Goal: Check status: Check status

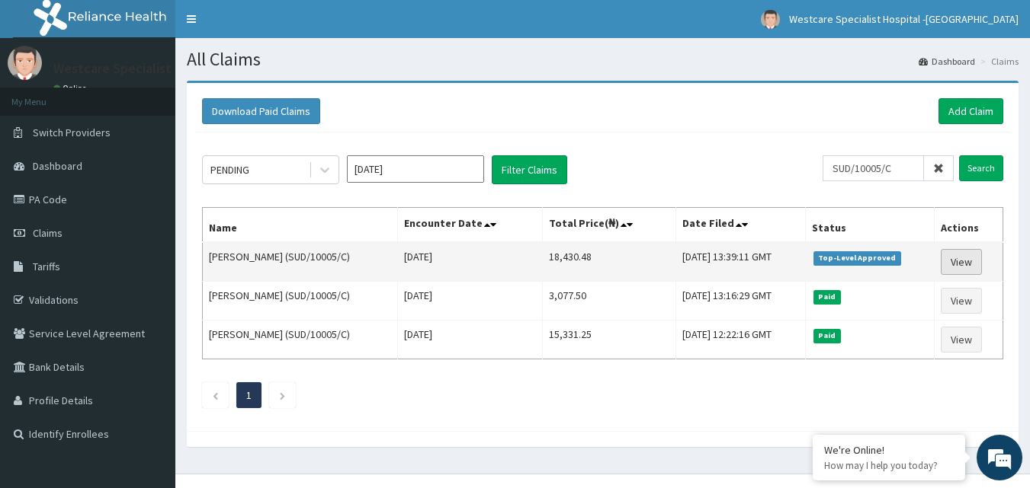
click at [962, 255] on link "View" at bounding box center [960, 262] width 41 height 26
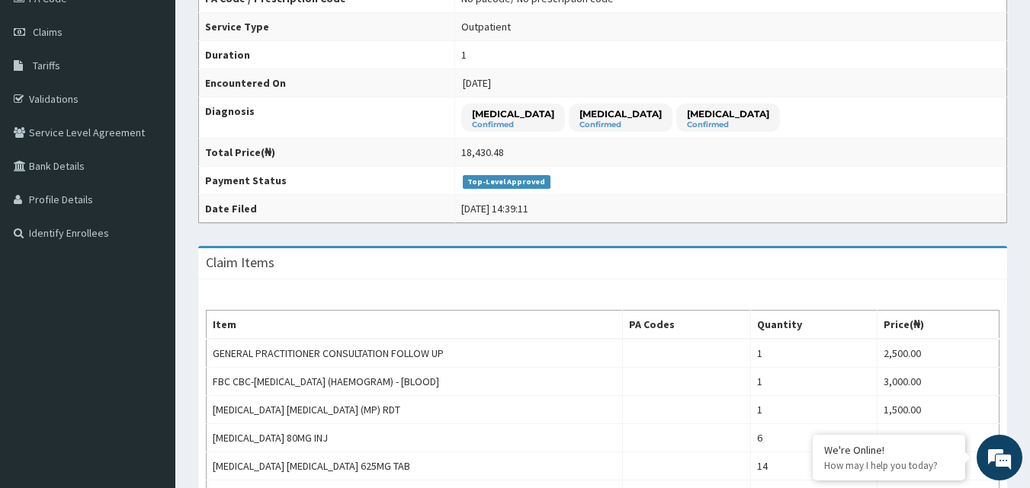
scroll to position [152, 0]
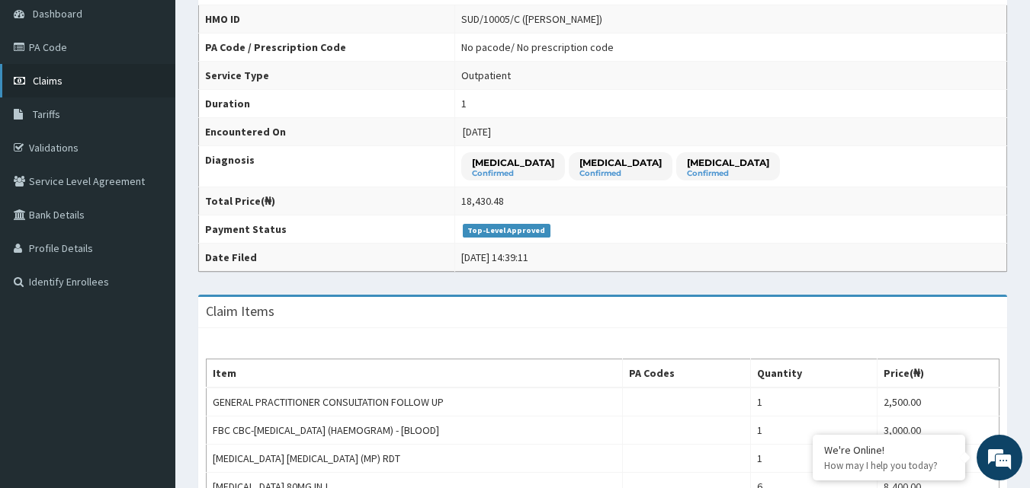
click at [57, 87] on span "Claims" at bounding box center [48, 81] width 30 height 14
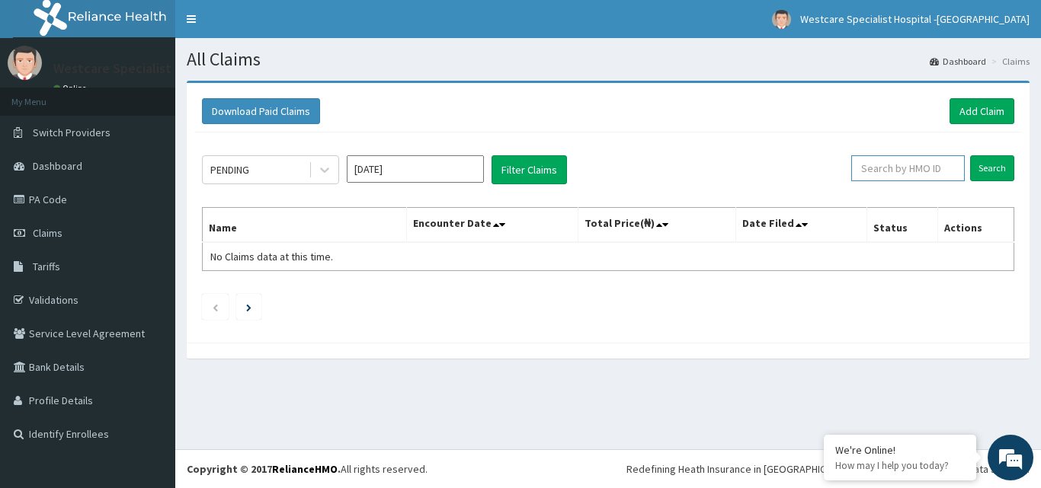
click at [911, 181] on input "text" at bounding box center [908, 168] width 114 height 26
paste input "CHL/11605/E"
type input "CHL/11605/E"
click at [987, 166] on input "Search" at bounding box center [992, 168] width 44 height 26
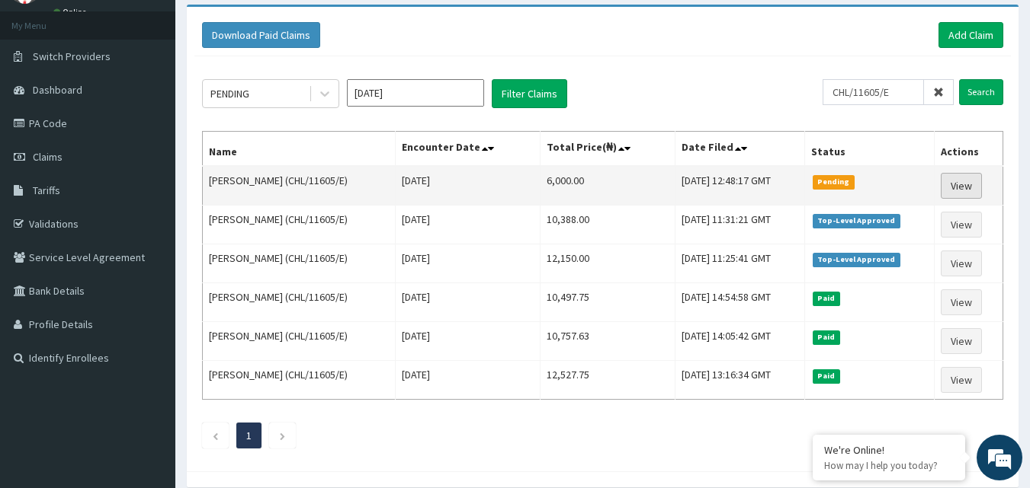
click at [971, 178] on link "View" at bounding box center [960, 186] width 41 height 26
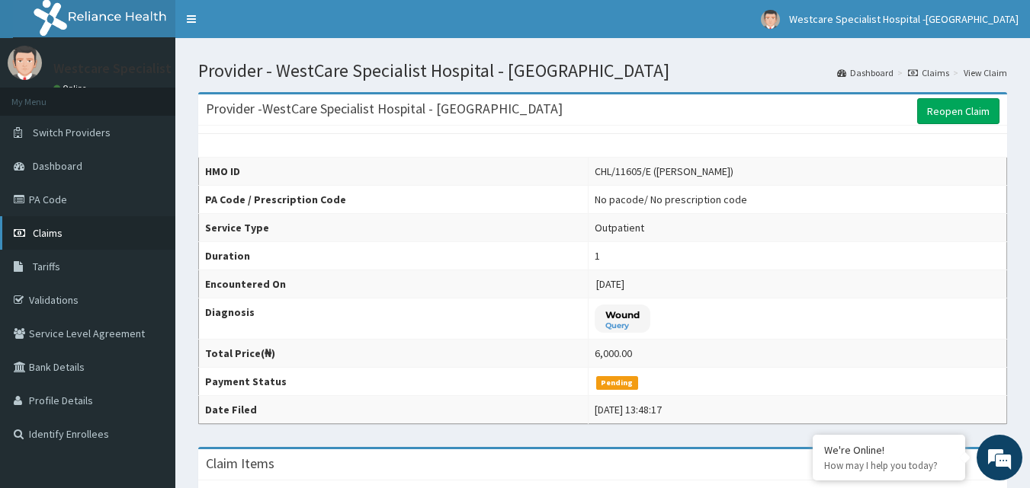
click at [67, 229] on link "Claims" at bounding box center [87, 233] width 175 height 34
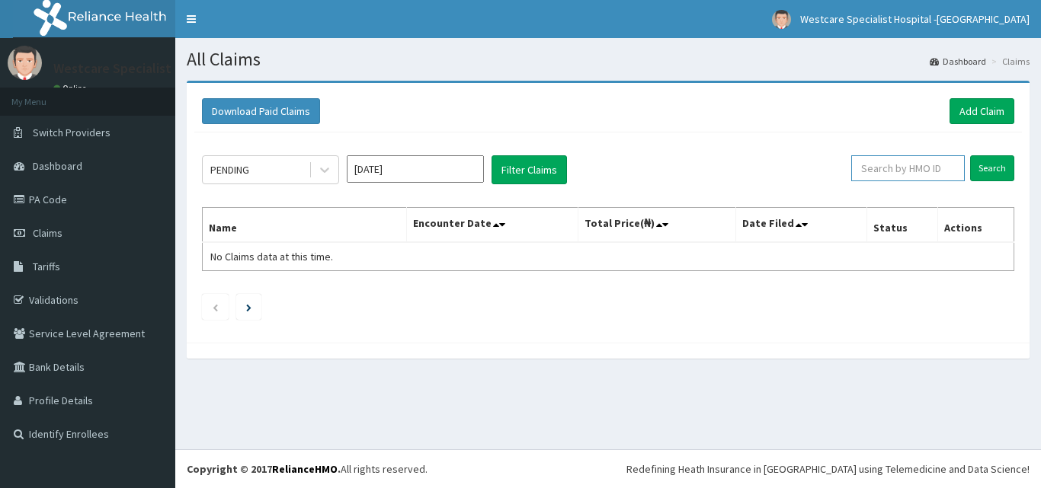
click at [889, 159] on input "text" at bounding box center [908, 168] width 114 height 26
paste input "OKB/10030/A"
click at [991, 162] on input "Search" at bounding box center [992, 168] width 44 height 26
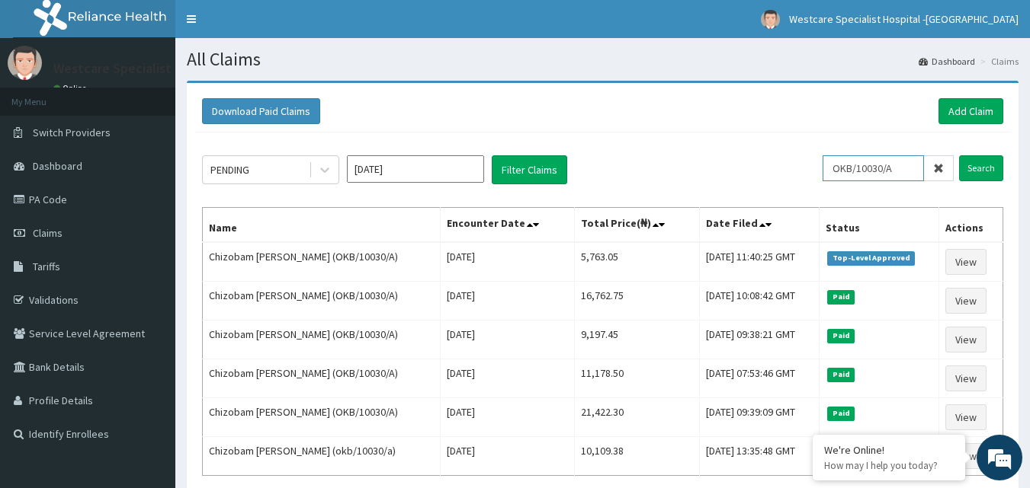
click at [854, 160] on input "OKB/10030/A" at bounding box center [872, 168] width 101 height 26
paste input "FOH/10147"
type input "FOH/10147/A"
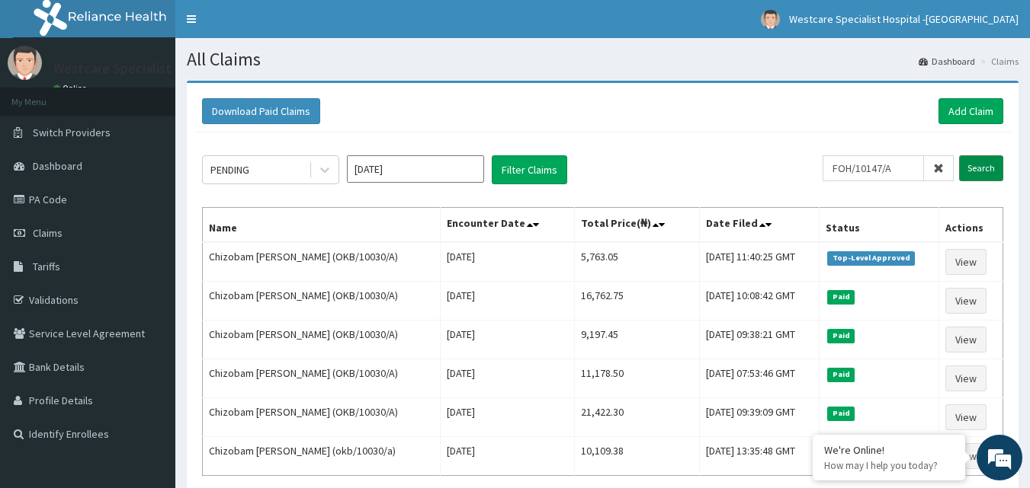
click at [991, 162] on input "Search" at bounding box center [981, 168] width 44 height 26
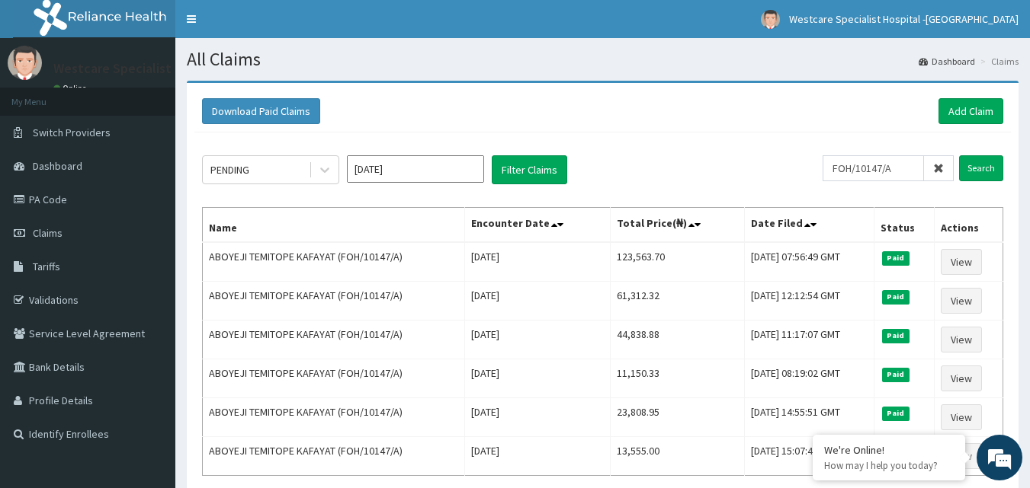
click at [441, 166] on input "[DATE]" at bounding box center [415, 168] width 137 height 27
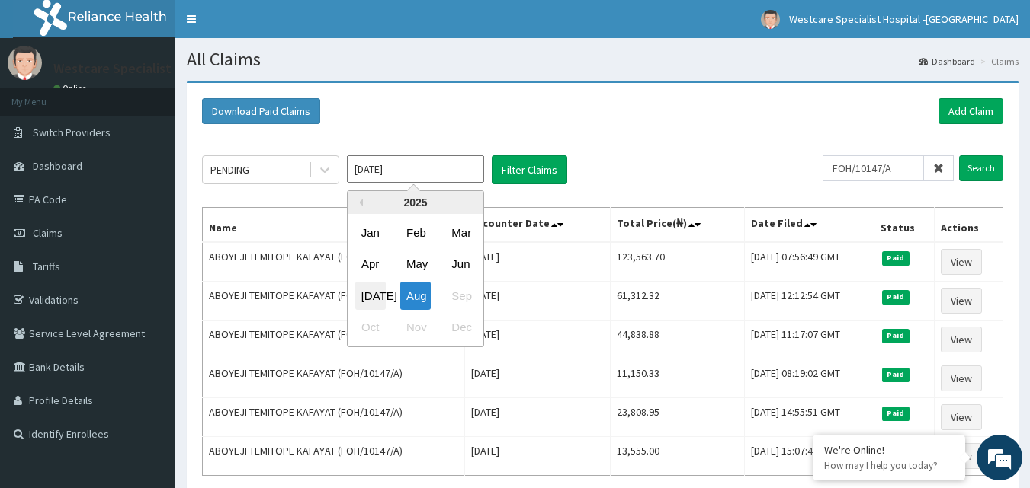
click at [380, 287] on div "[DATE]" at bounding box center [370, 296] width 30 height 28
type input "[DATE]"
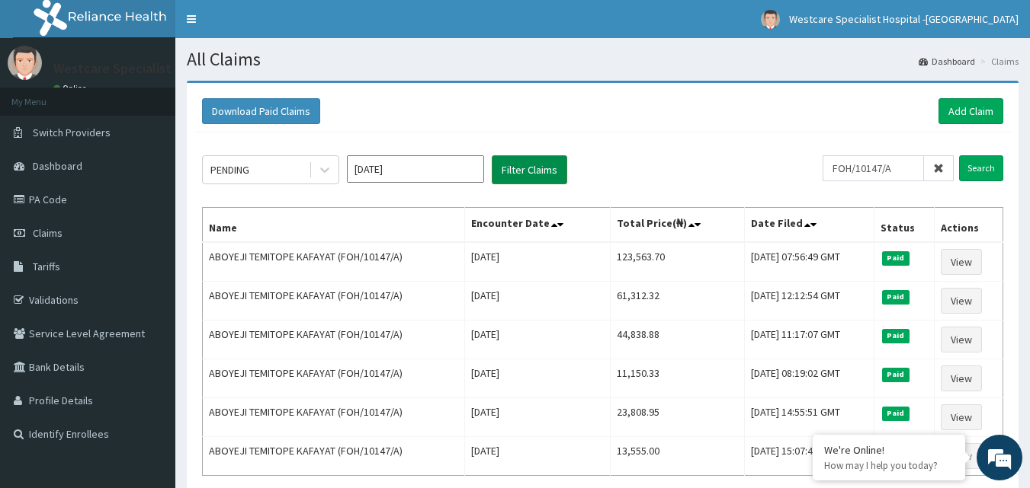
click at [529, 179] on button "Filter Claims" at bounding box center [529, 169] width 75 height 29
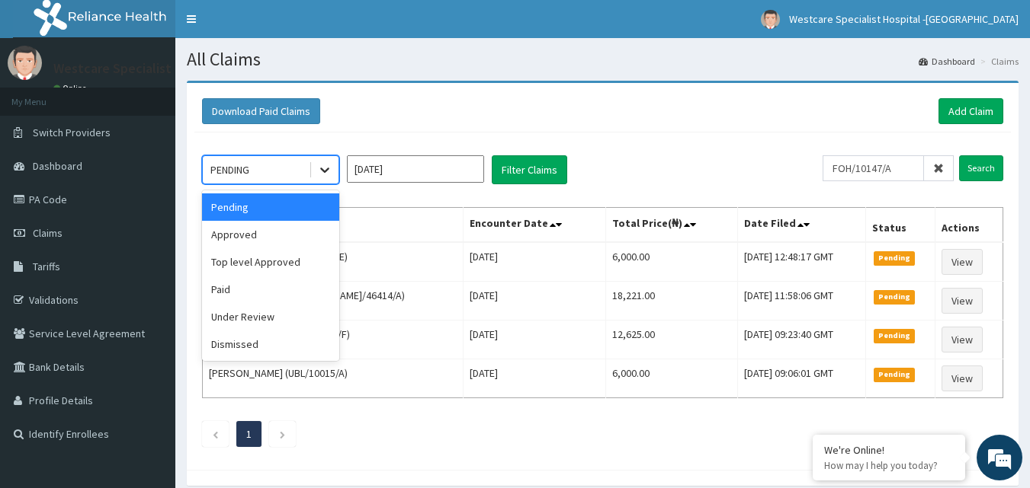
click at [315, 176] on div at bounding box center [324, 169] width 27 height 27
click at [259, 226] on div "Approved" at bounding box center [270, 234] width 137 height 27
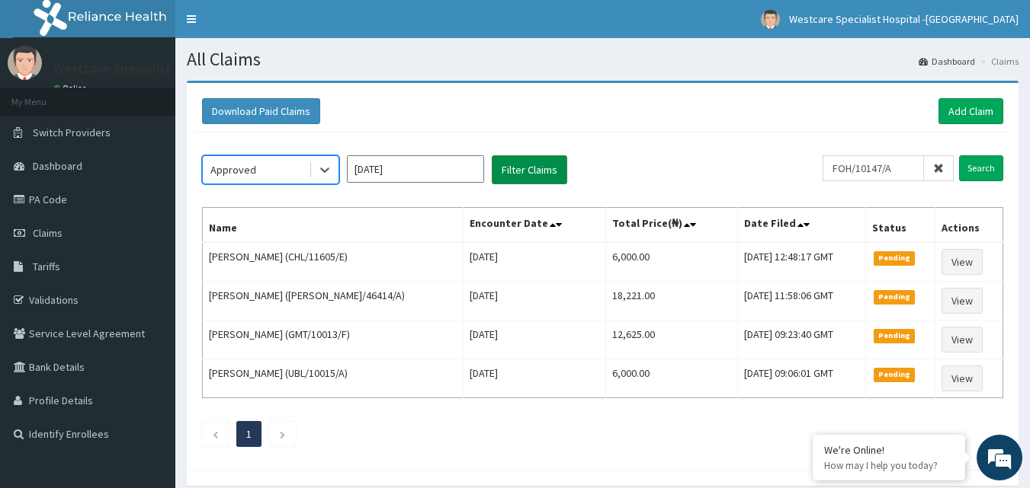
click at [543, 171] on button "Filter Claims" at bounding box center [529, 169] width 75 height 29
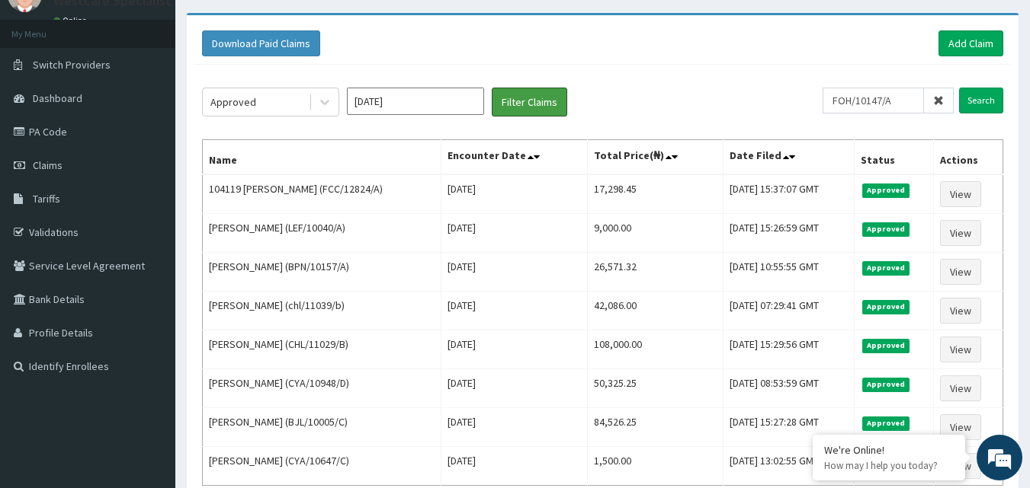
scroll to position [66, 0]
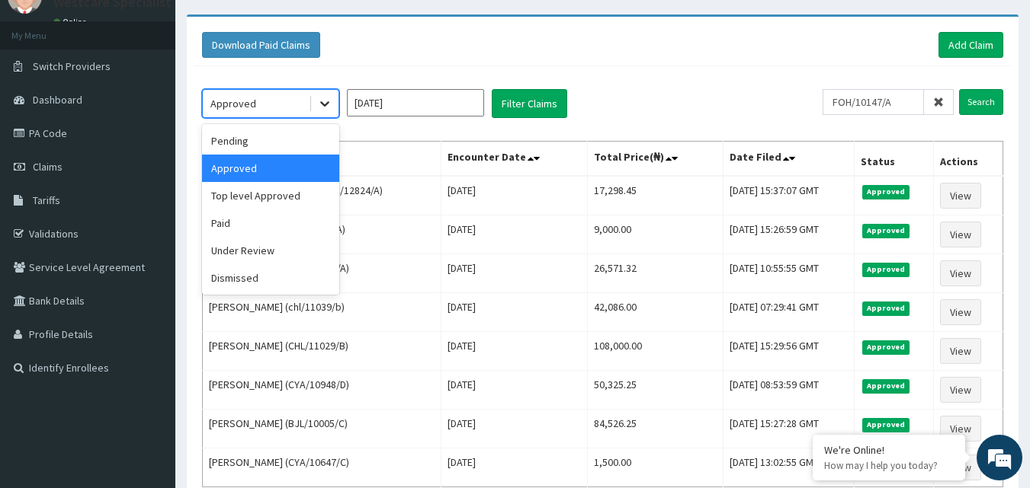
click at [320, 94] on div at bounding box center [324, 103] width 27 height 27
click at [279, 192] on div "Top level Approved" at bounding box center [270, 195] width 137 height 27
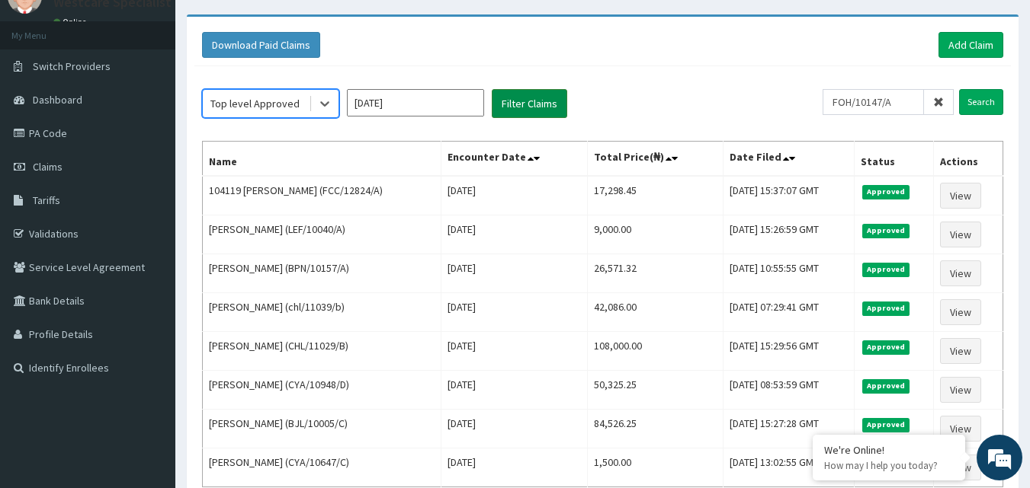
click at [517, 109] on button "Filter Claims" at bounding box center [529, 103] width 75 height 29
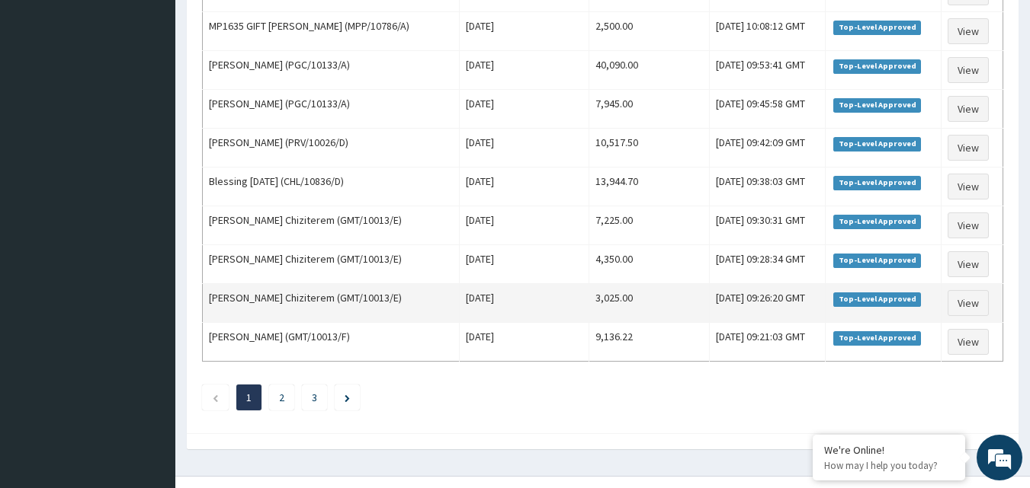
scroll to position [1851, 0]
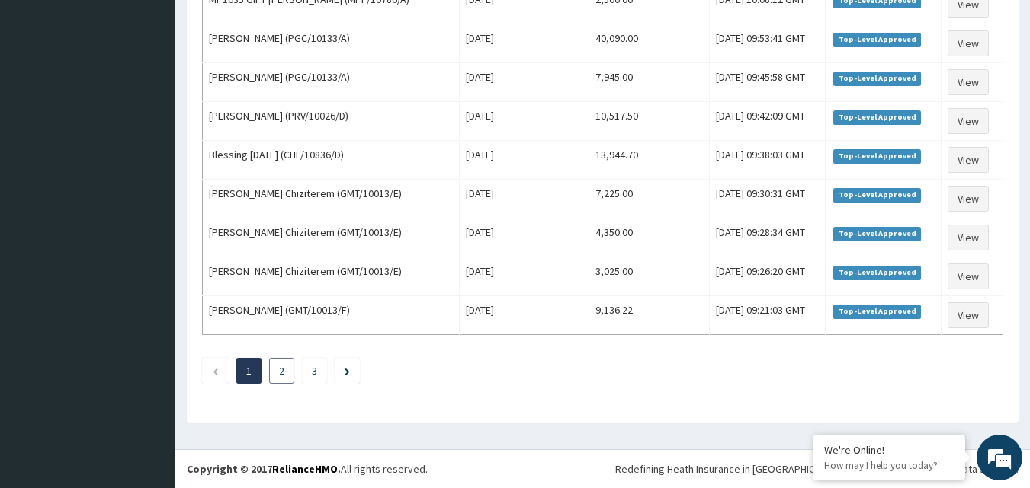
click at [276, 376] on li "2" at bounding box center [281, 371] width 25 height 26
click at [283, 371] on link "2" at bounding box center [281, 371] width 5 height 14
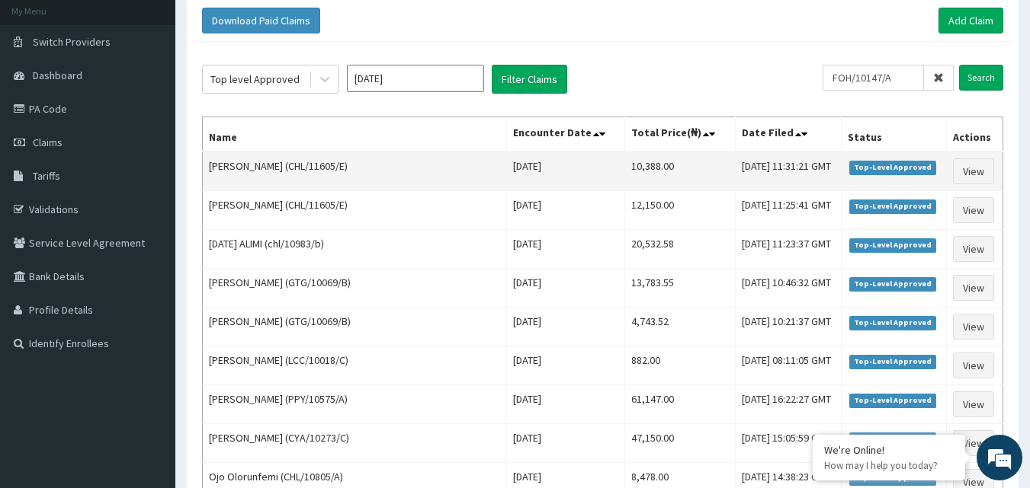
scroll to position [0, 0]
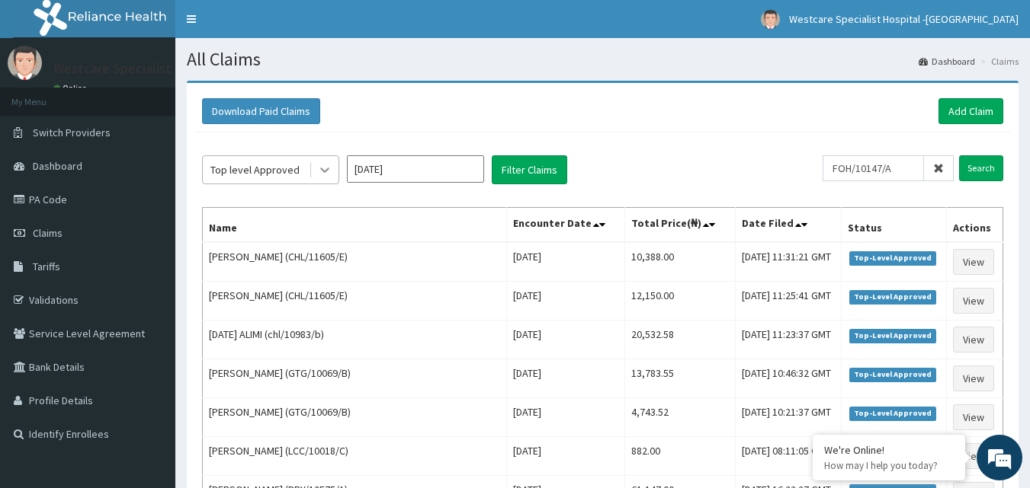
click at [321, 166] on icon at bounding box center [324, 169] width 15 height 15
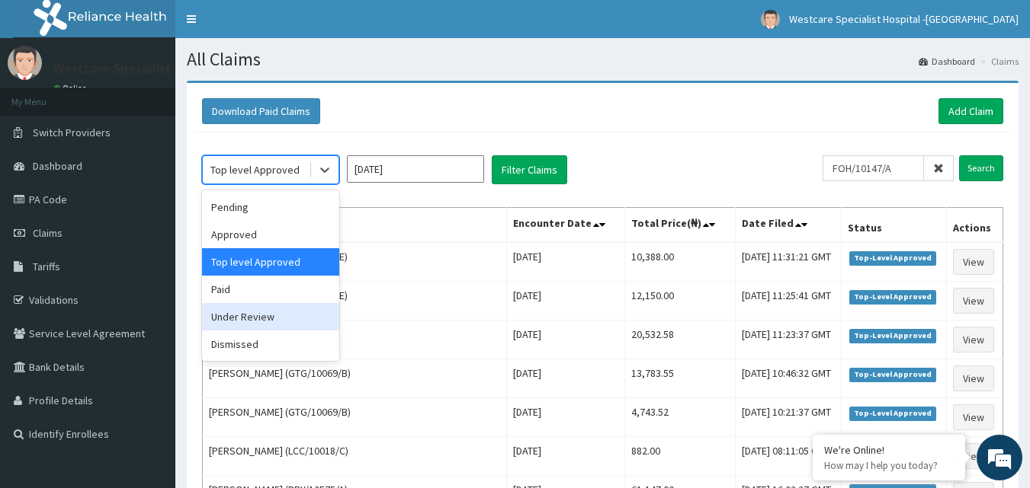
click at [267, 319] on div "Under Review" at bounding box center [270, 316] width 137 height 27
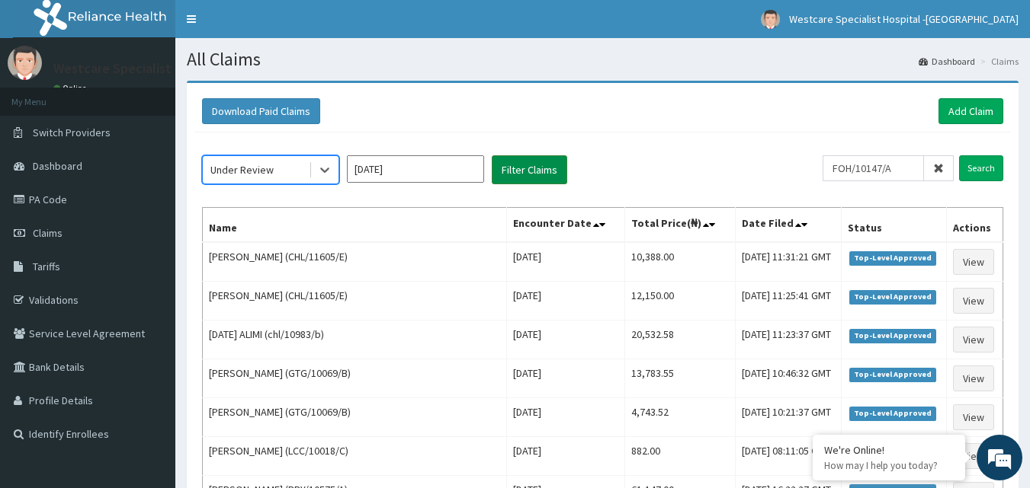
click at [514, 170] on button "Filter Claims" at bounding box center [529, 169] width 75 height 29
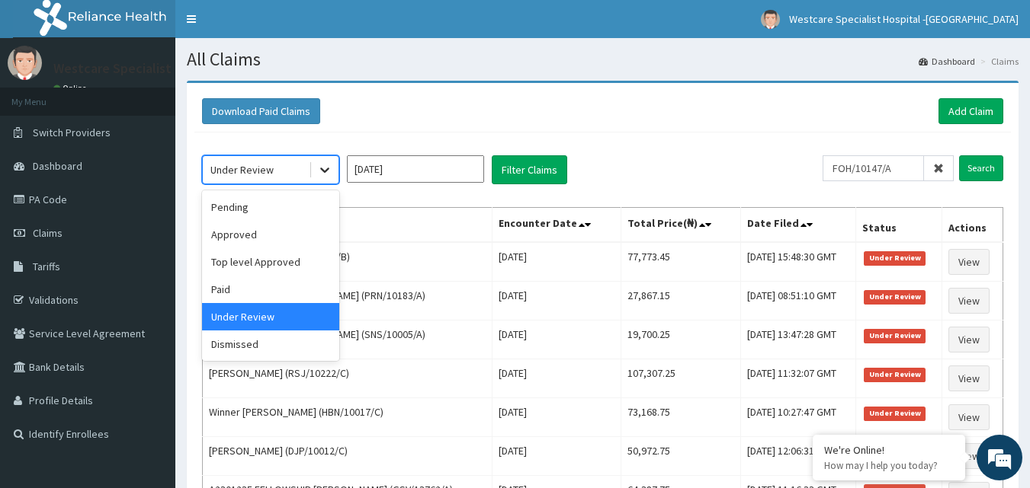
click at [323, 177] on icon at bounding box center [324, 169] width 15 height 15
click at [239, 295] on div "Paid" at bounding box center [270, 289] width 137 height 27
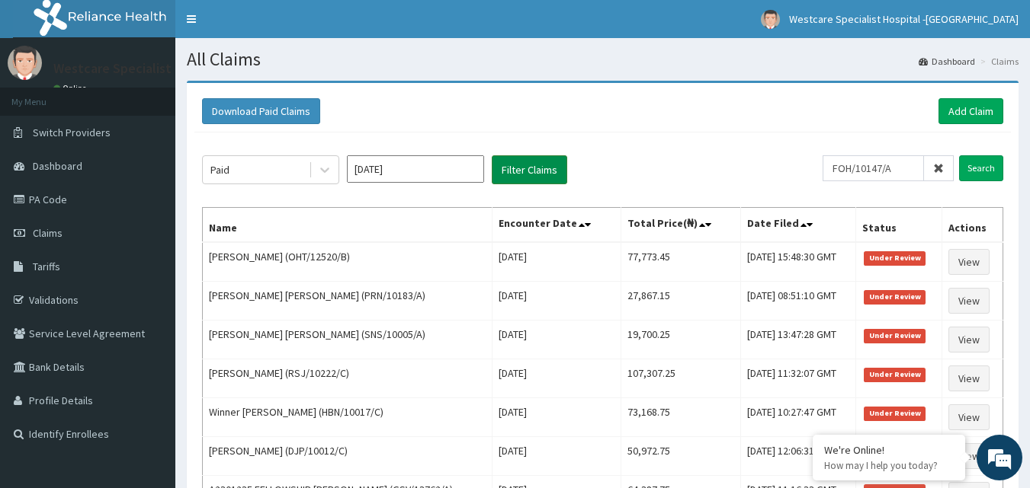
click at [512, 171] on button "Filter Claims" at bounding box center [529, 169] width 75 height 29
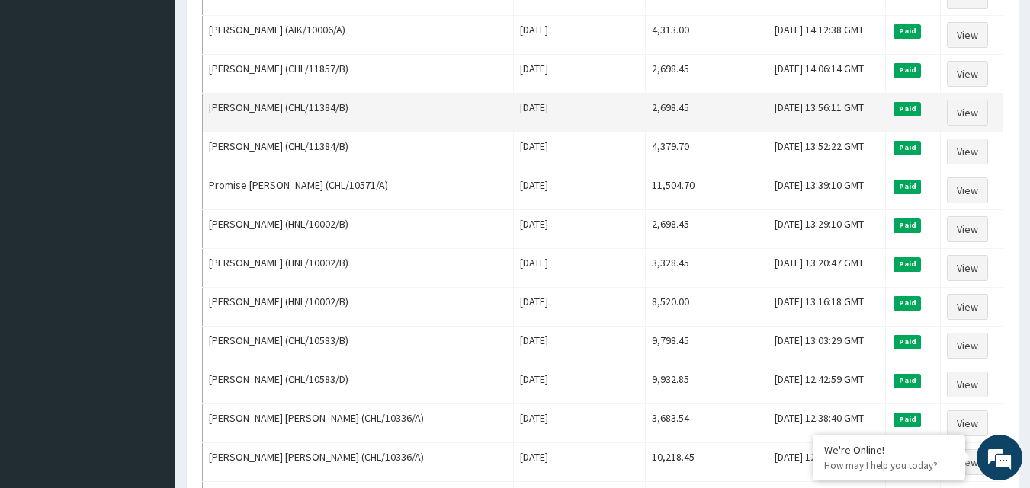
scroll to position [1470, 0]
